Goal: Check status: Check status

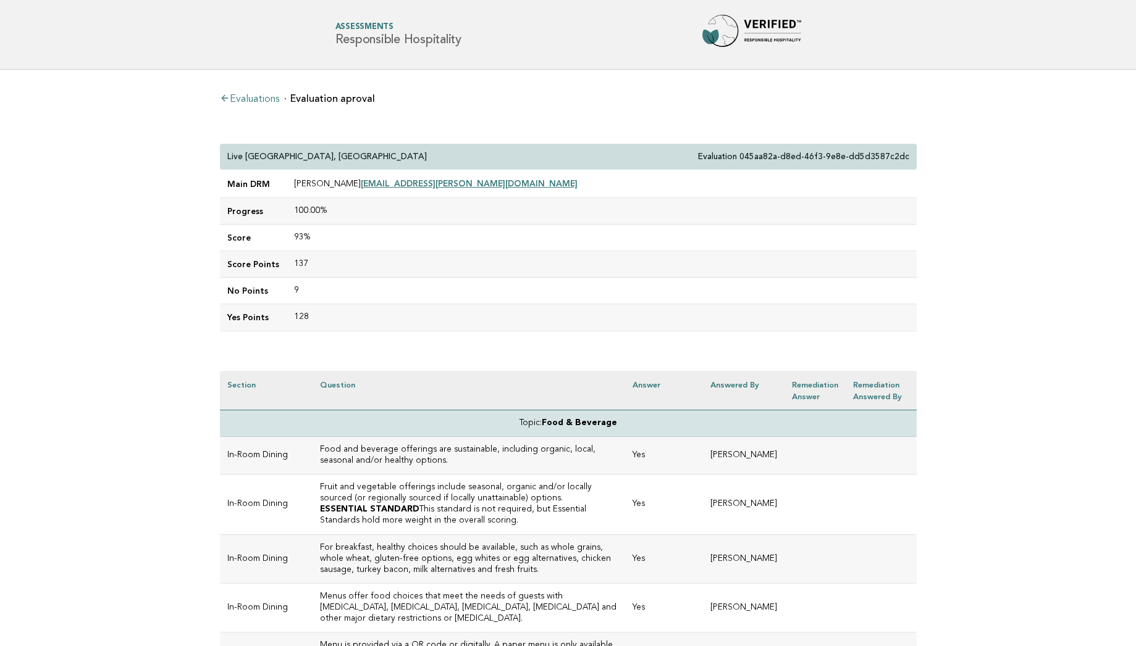
click at [739, 243] on td "93%" at bounding box center [602, 238] width 630 height 27
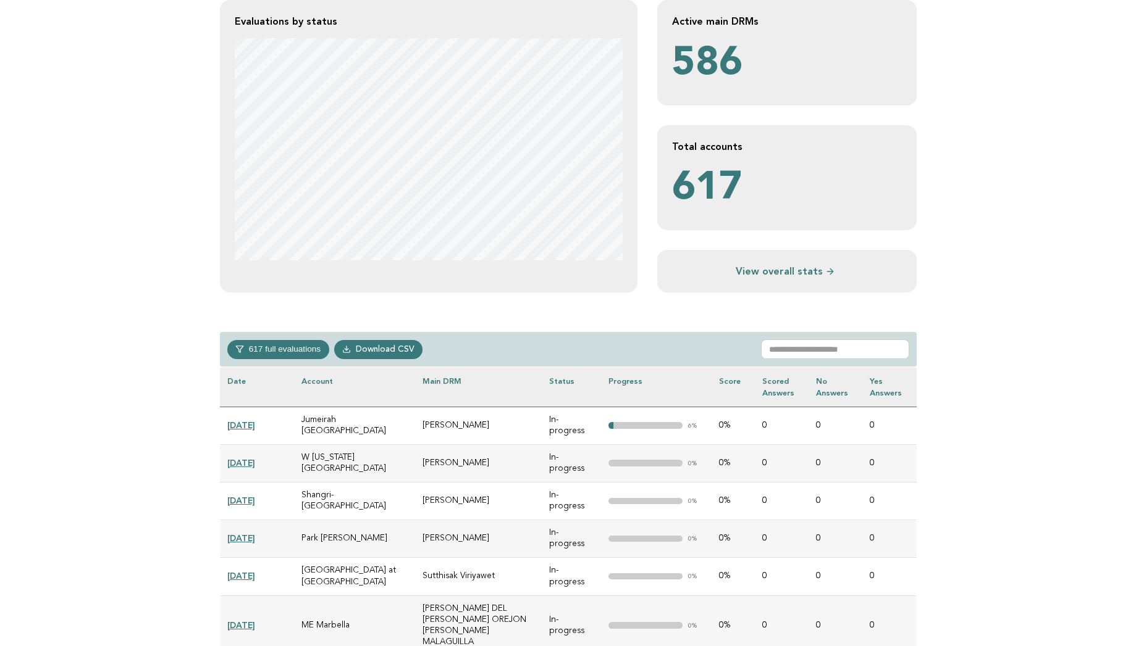
scroll to position [272, 0]
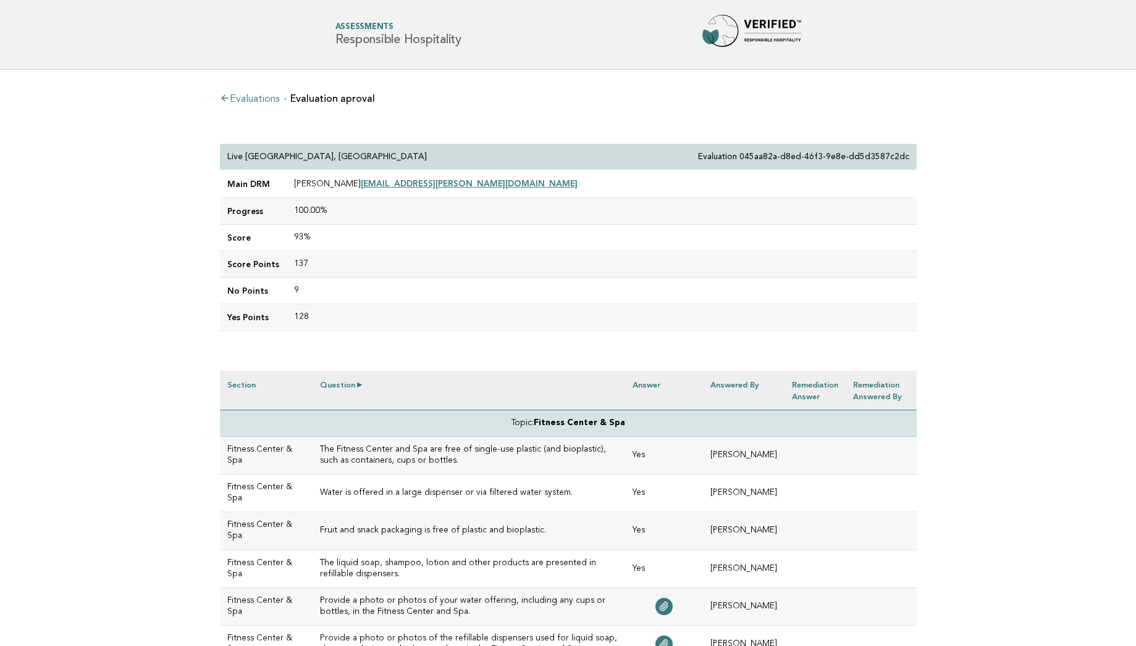
click at [528, 371] on th "Question" at bounding box center [468, 391] width 312 height 40
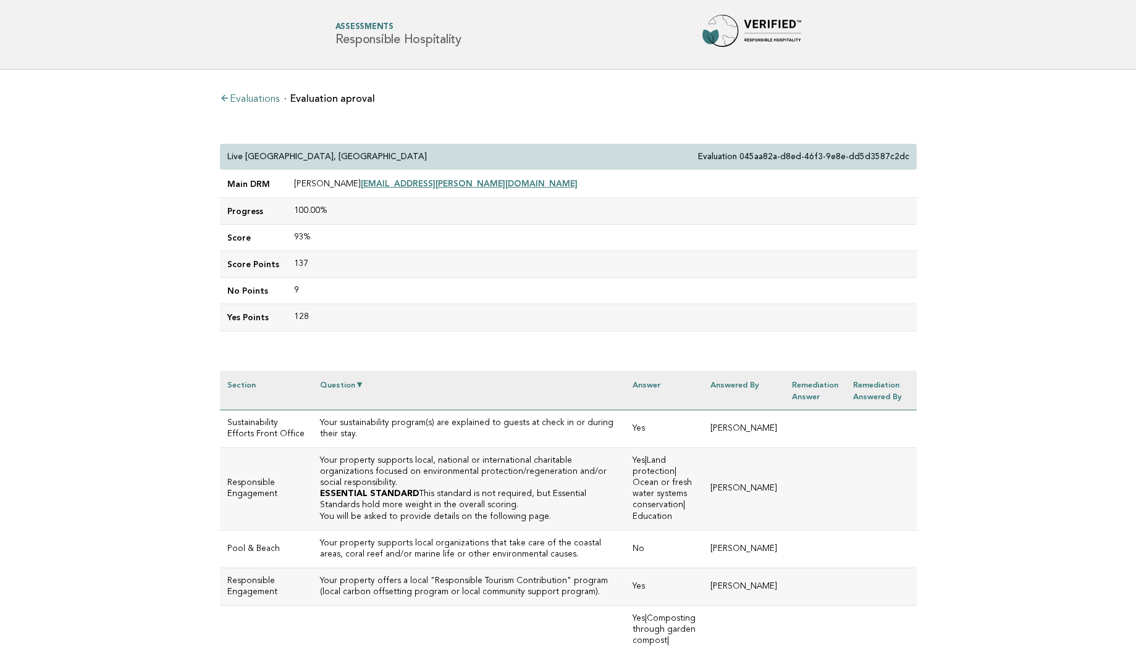
click at [528, 371] on th "Question" at bounding box center [468, 391] width 312 height 40
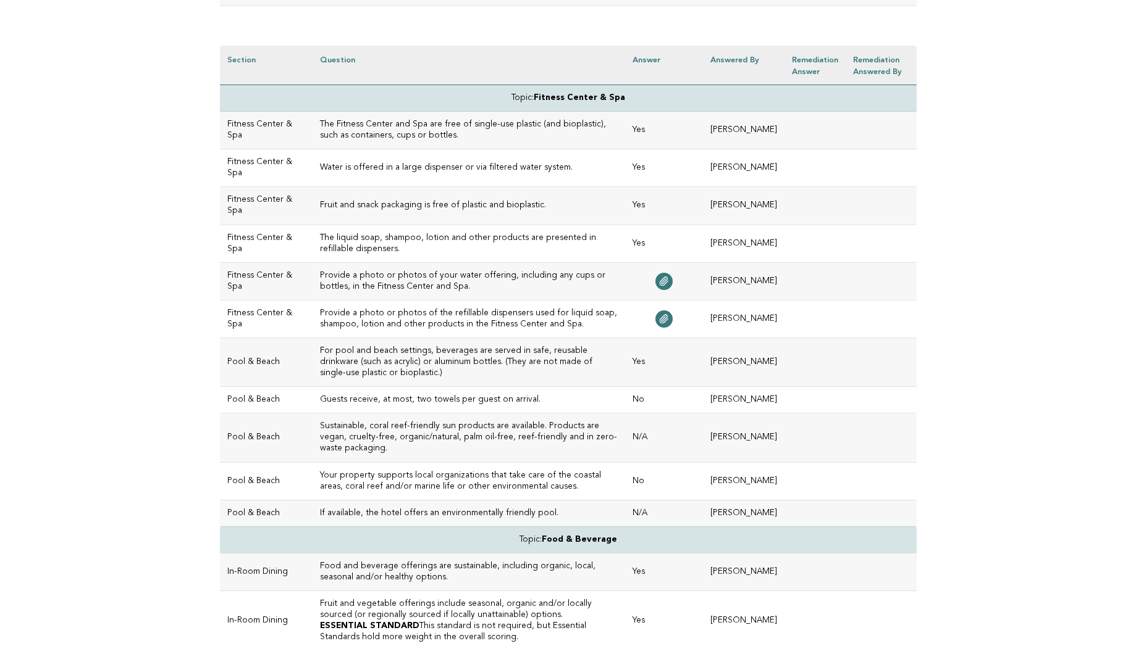
scroll to position [370, 0]
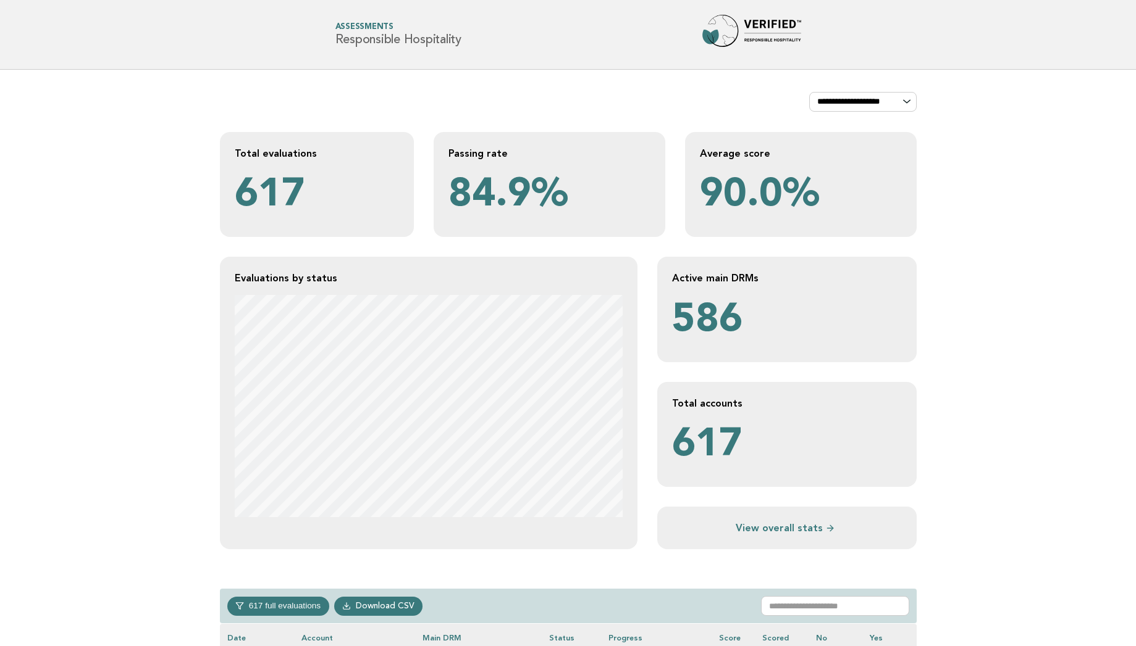
scroll to position [272, 0]
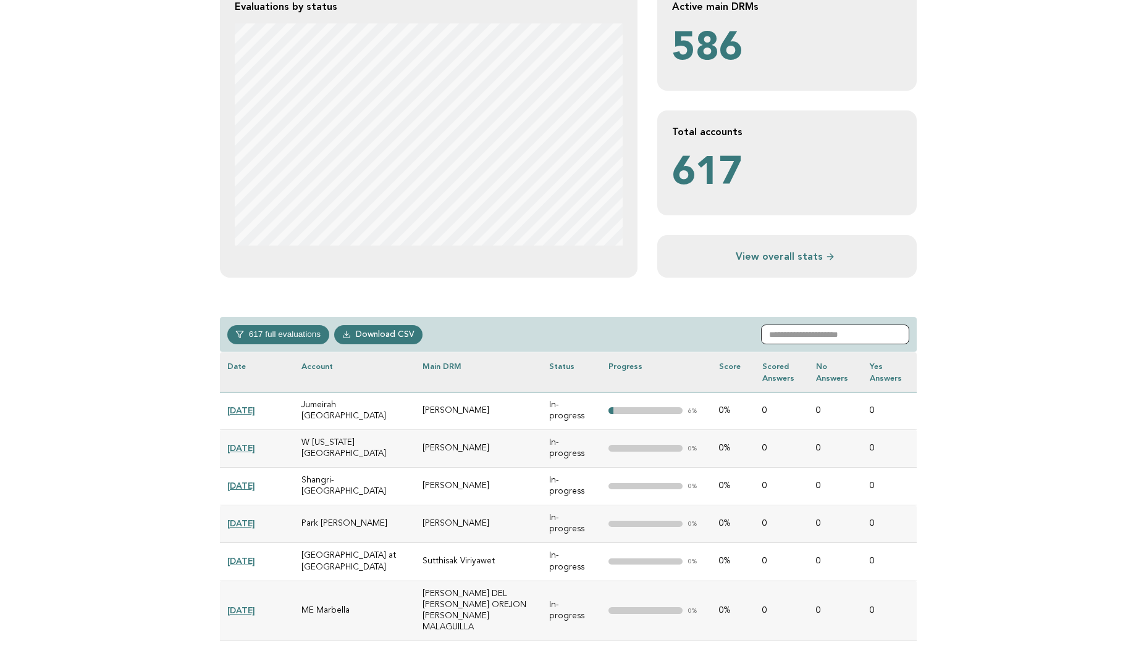
click at [843, 340] on input "text" at bounding box center [835, 335] width 148 height 20
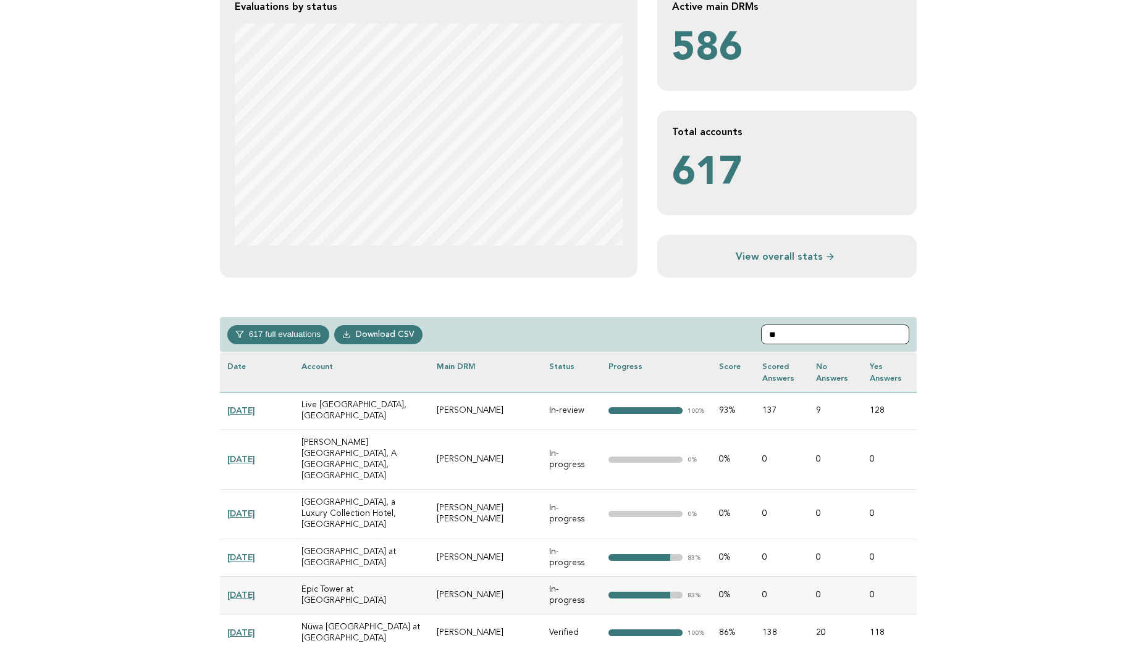
type input "*"
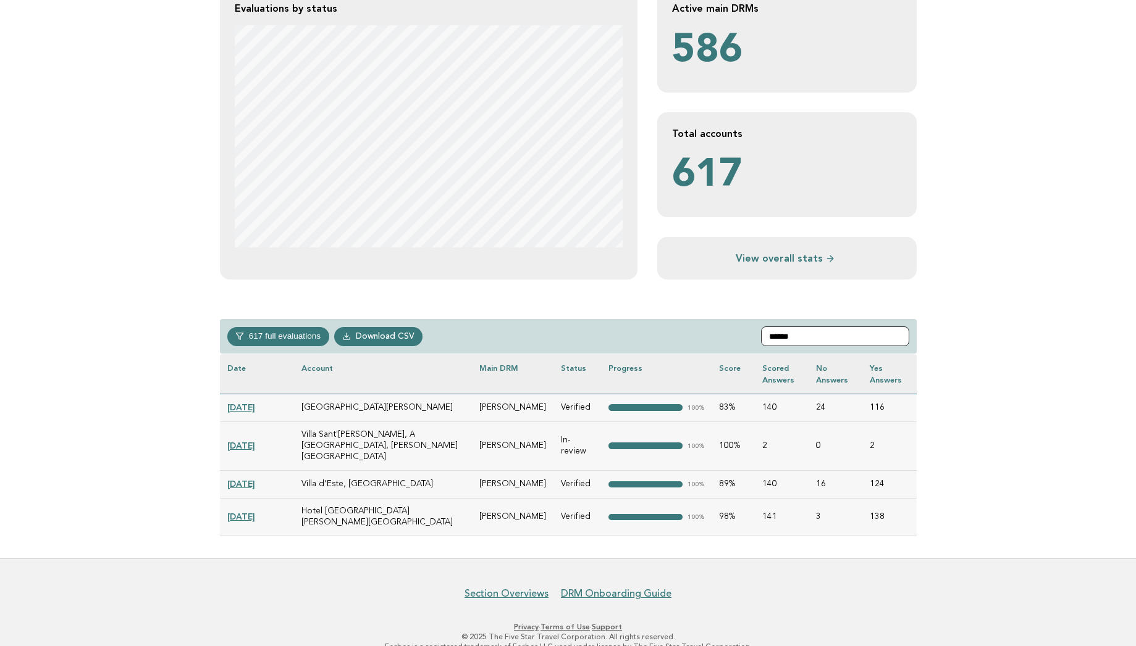
scroll to position [186, 0]
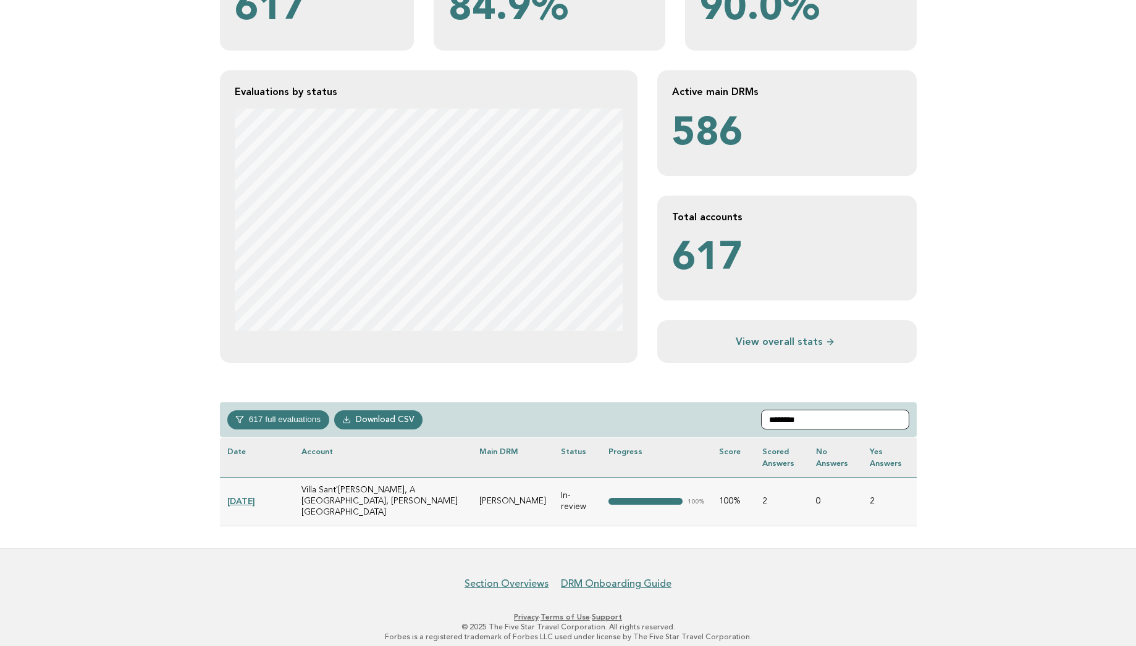
type input "********"
click at [237, 496] on link "[DATE]" at bounding box center [241, 501] width 28 height 10
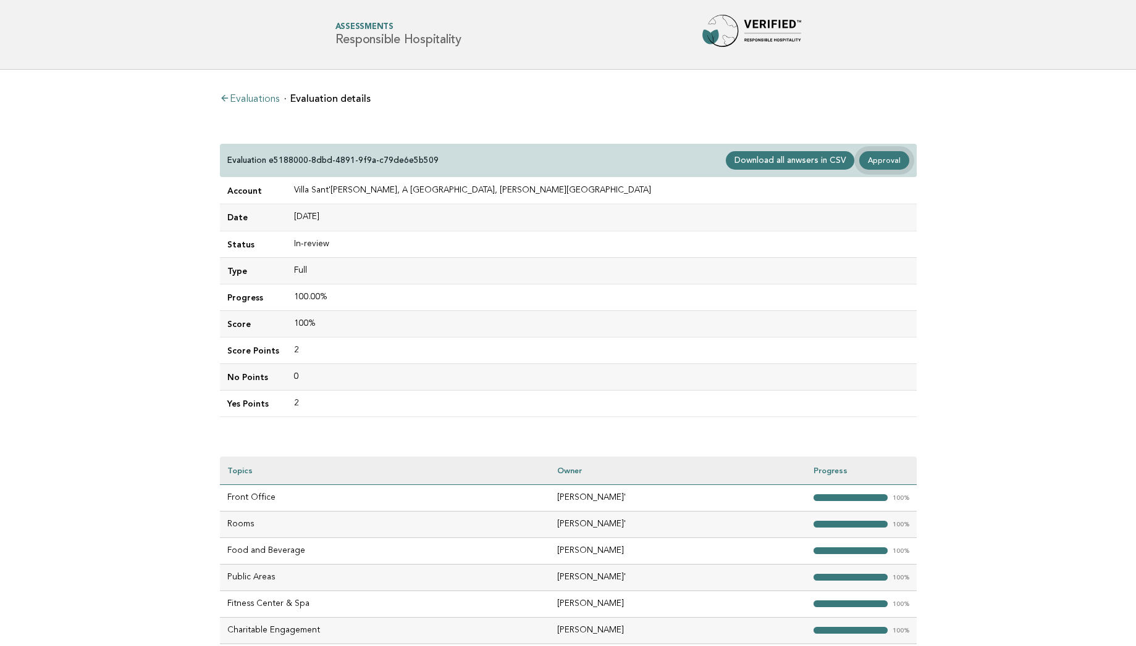
click at [885, 163] on link "Approval" at bounding box center [883, 160] width 49 height 19
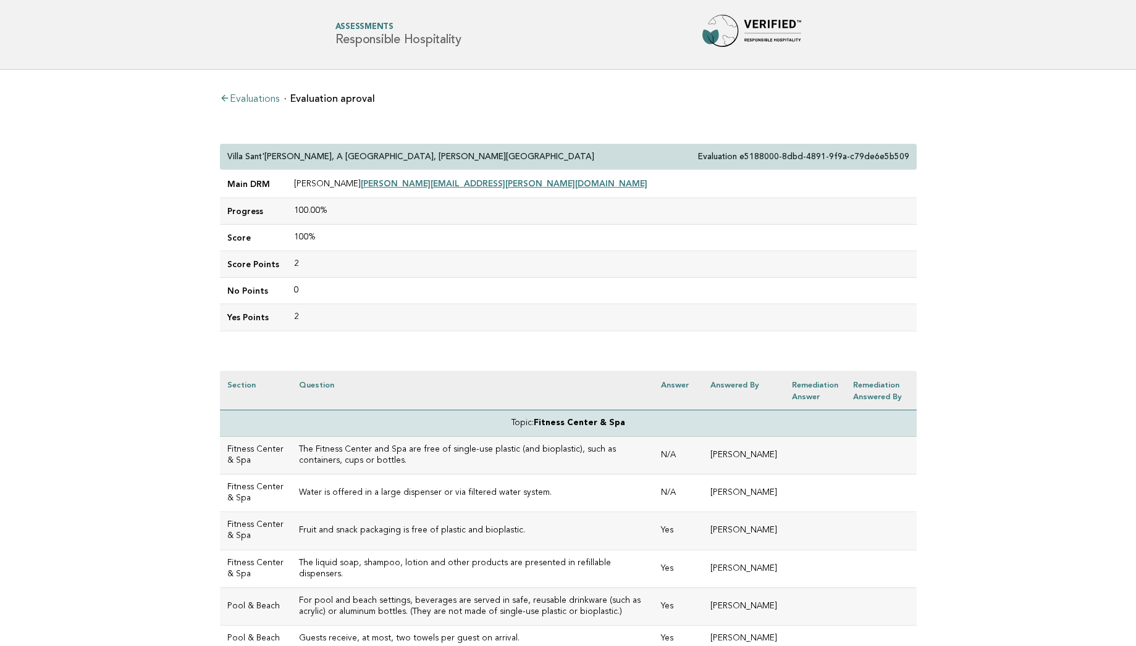
drag, startPoint x: 430, startPoint y: 150, endPoint x: 222, endPoint y: 153, distance: 208.7
click at [222, 153] on div "Villa Sant'Andrea, A Belmond Hotel, Taormina Mare Evaluation e5188000-8dbd-4891…" at bounding box center [568, 157] width 697 height 27
drag, startPoint x: 222, startPoint y: 153, endPoint x: 435, endPoint y: 162, distance: 213.8
click at [435, 162] on div "Villa Sant'Andrea, A Belmond Hotel, Taormina Mare Evaluation e5188000-8dbd-4891…" at bounding box center [568, 157] width 697 height 27
copy p "Villa Sant'[PERSON_NAME], A [GEOGRAPHIC_DATA], [PERSON_NAME][GEOGRAPHIC_DATA]"
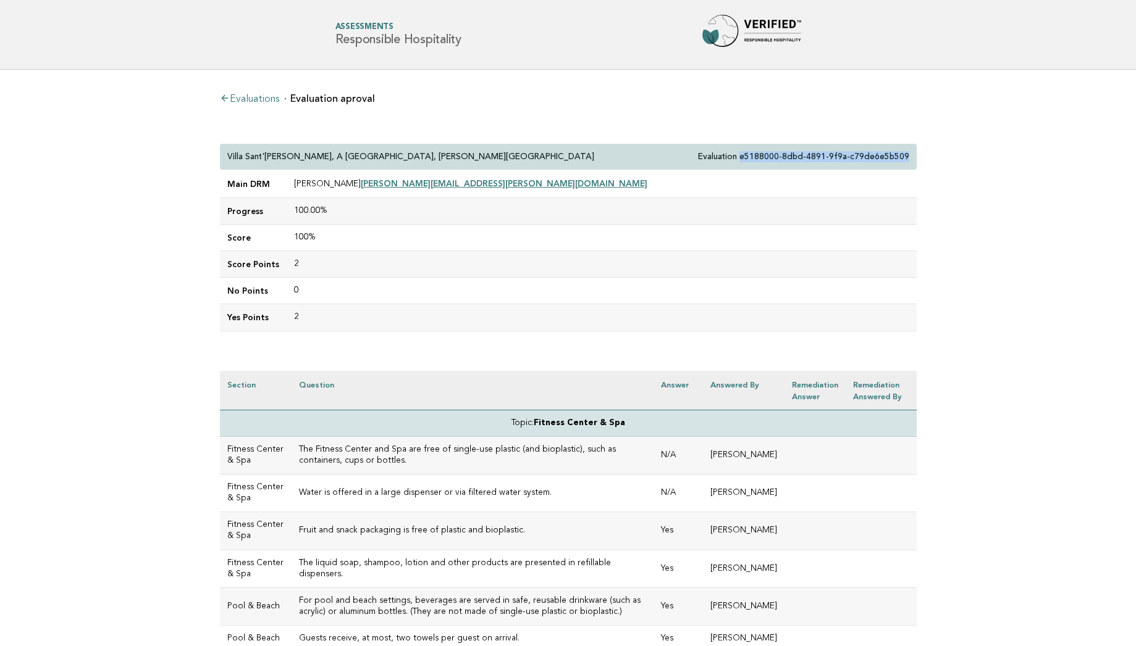
drag, startPoint x: 751, startPoint y: 159, endPoint x: 935, endPoint y: 156, distance: 184.0
click at [935, 156] on main "Evaluations Evaluation aproval Villa Sant'Andrea, A Belmond Hotel, Taormina Mar…" at bounding box center [568, 521] width 1136 height 903
copy p "e5188000-8dbd-4891-9f9a-c79de6e5b509"
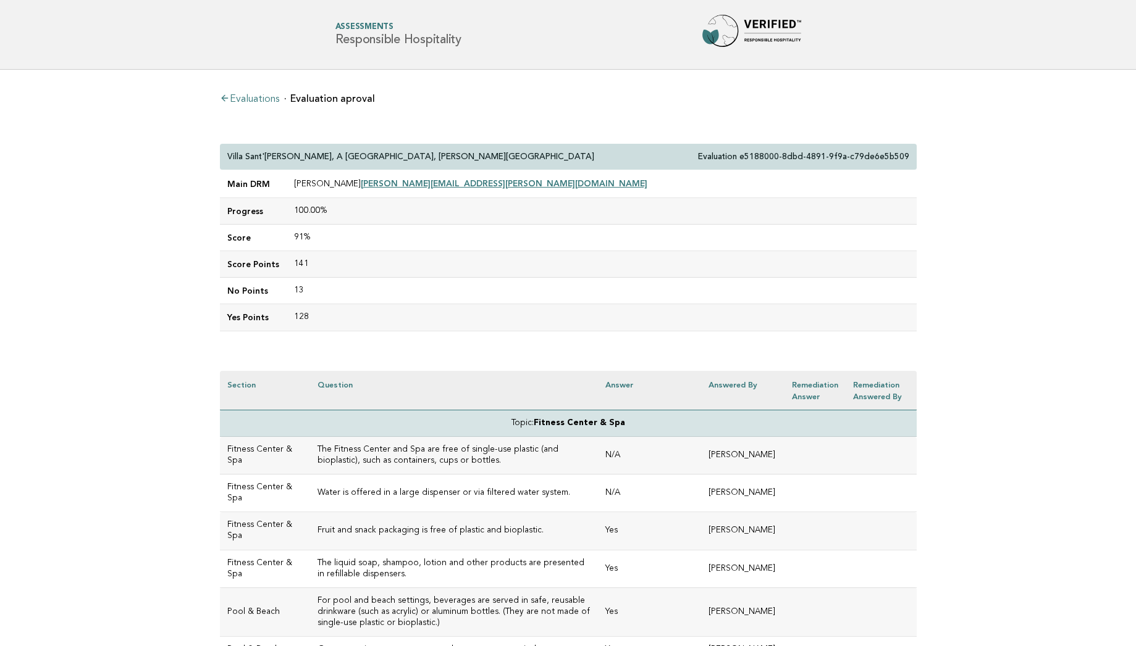
click at [261, 94] on link "Evaluations" at bounding box center [249, 99] width 59 height 10
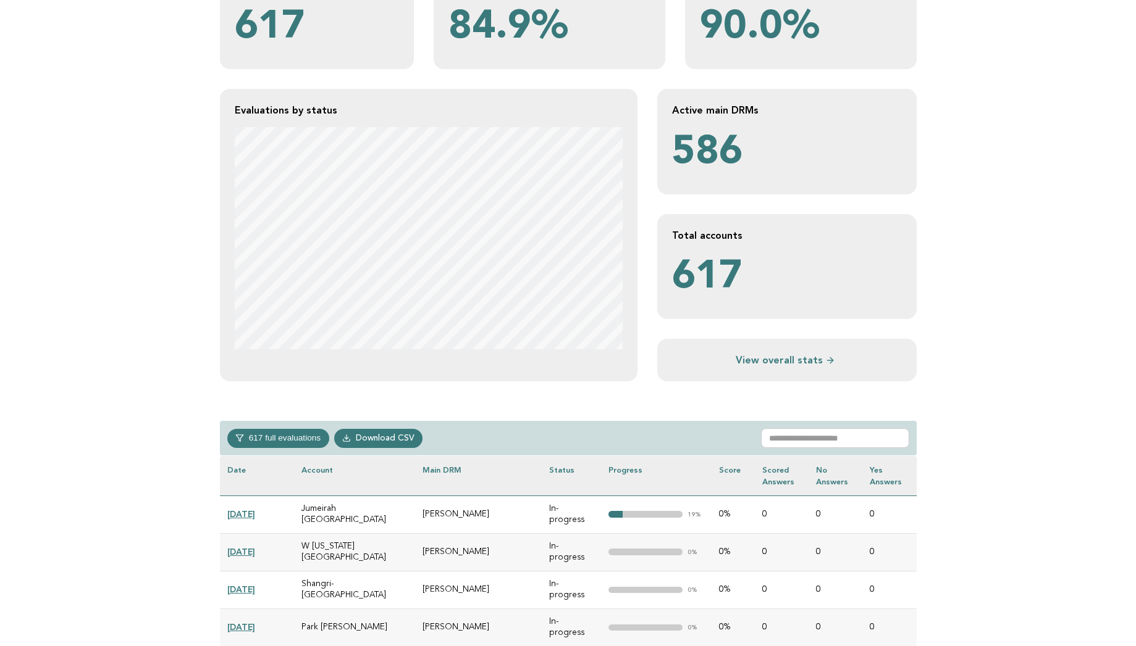
scroll to position [247, 0]
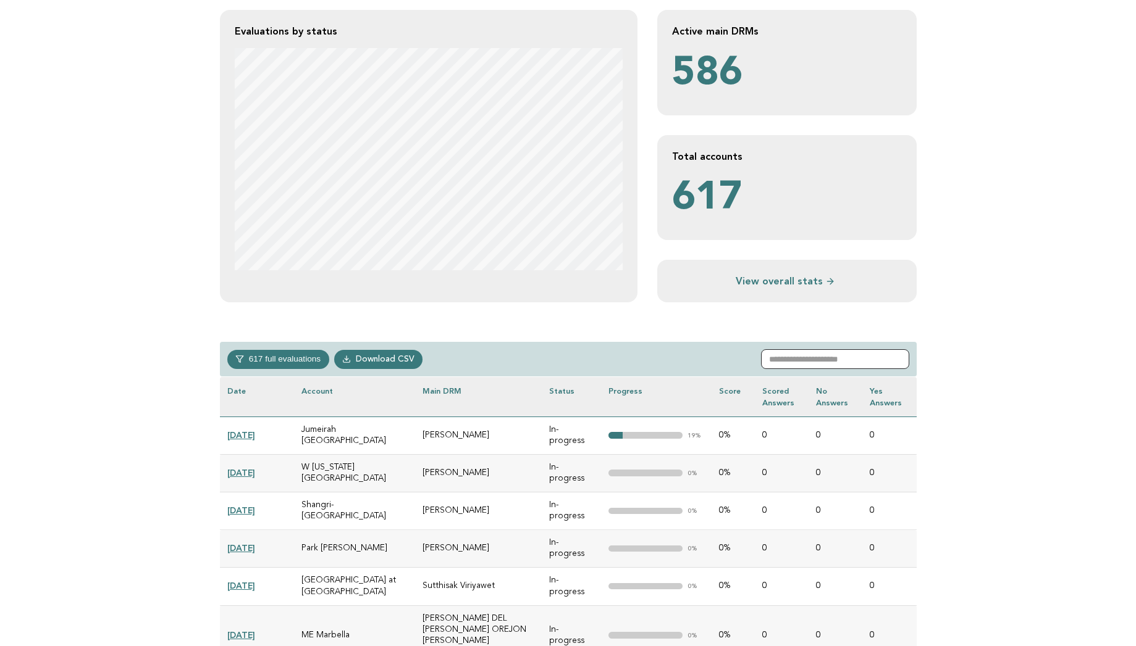
click at [836, 361] on input "text" at bounding box center [835, 359] width 148 height 20
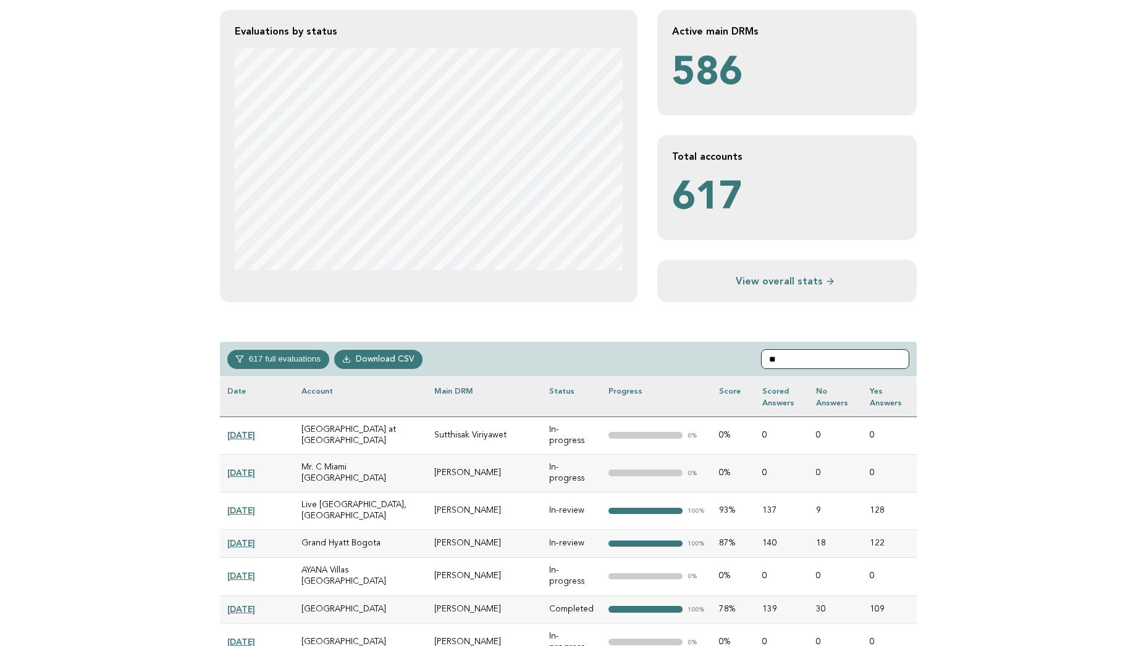
type input "*"
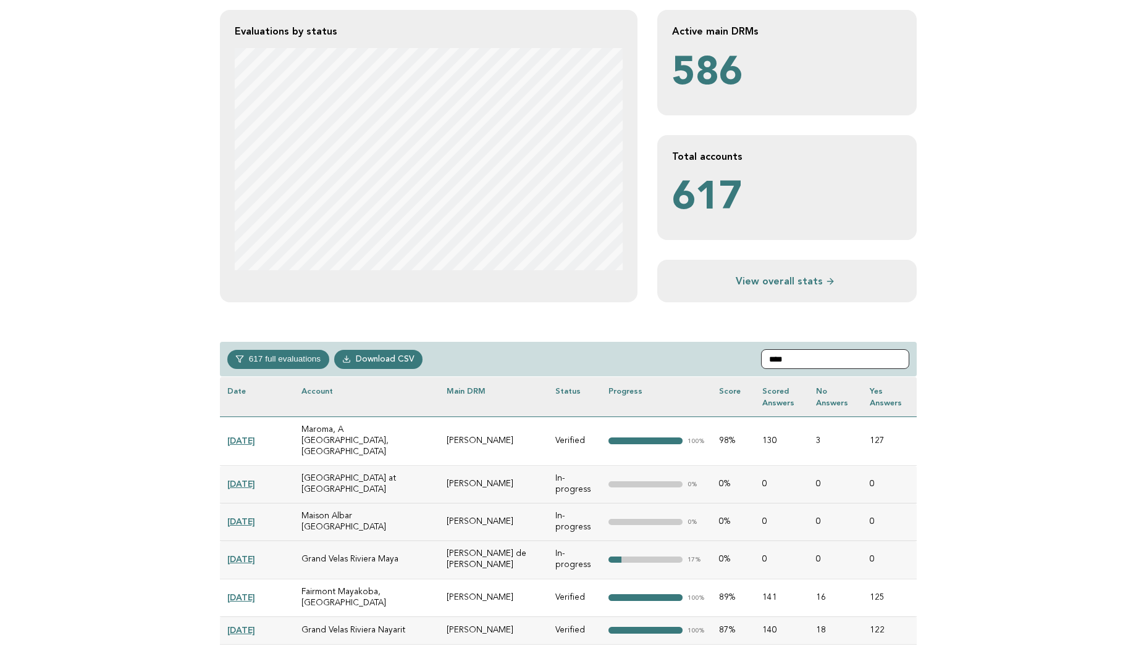
type input "****"
click at [970, 514] on main "**********" at bounding box center [568, 302] width 1136 height 958
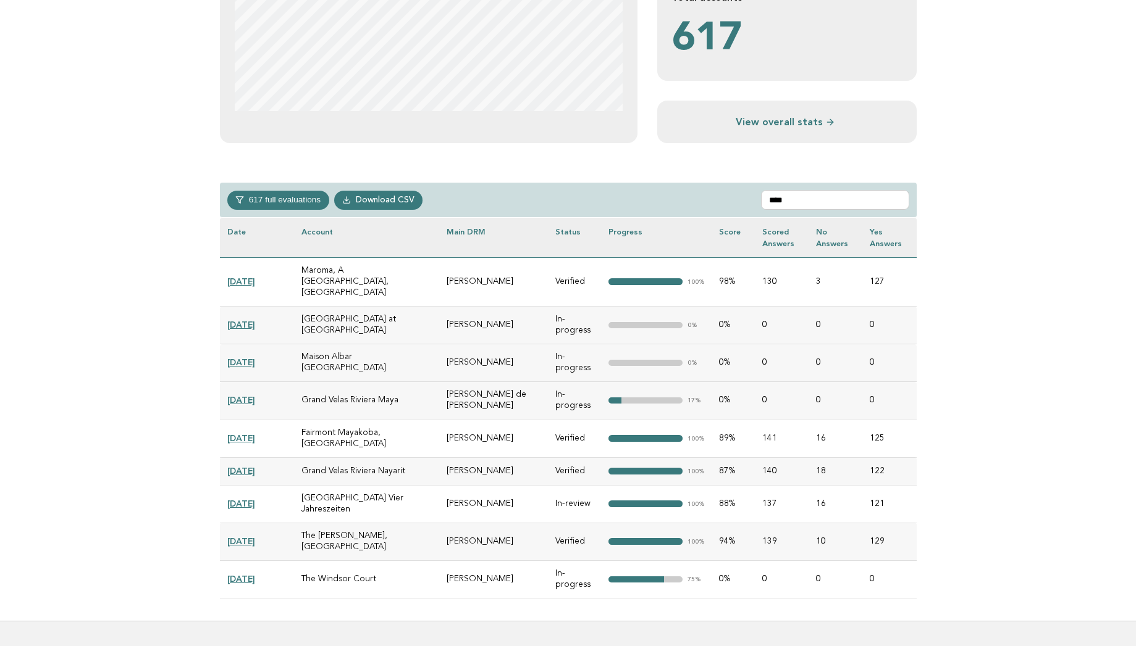
scroll to position [459, 0]
